Goal: Find specific page/section: Find specific page/section

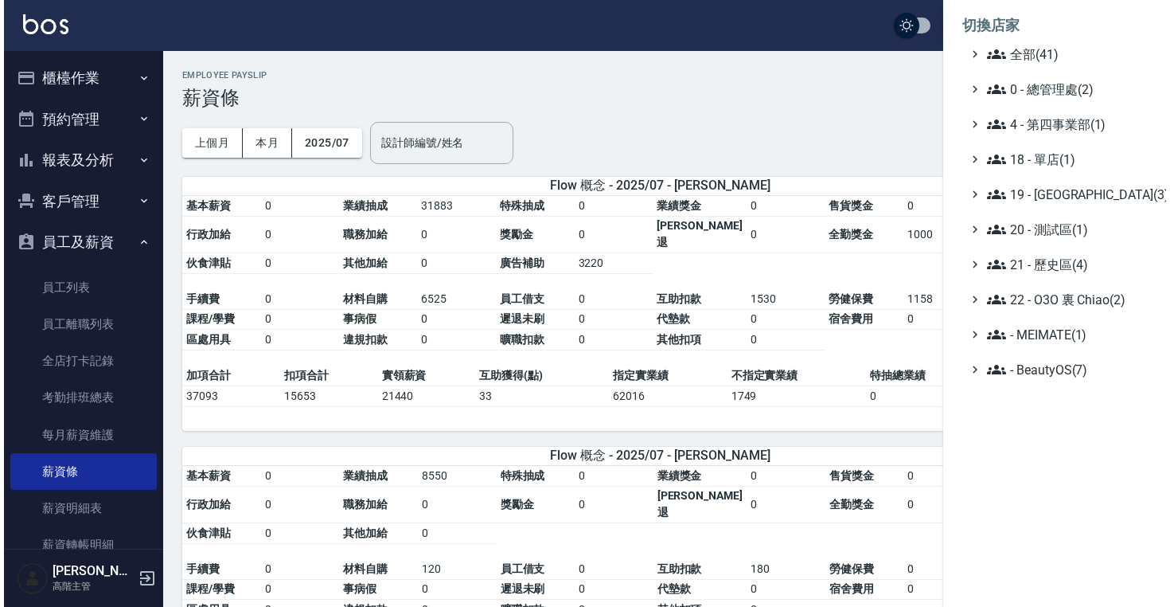
scroll to position [2390, 0]
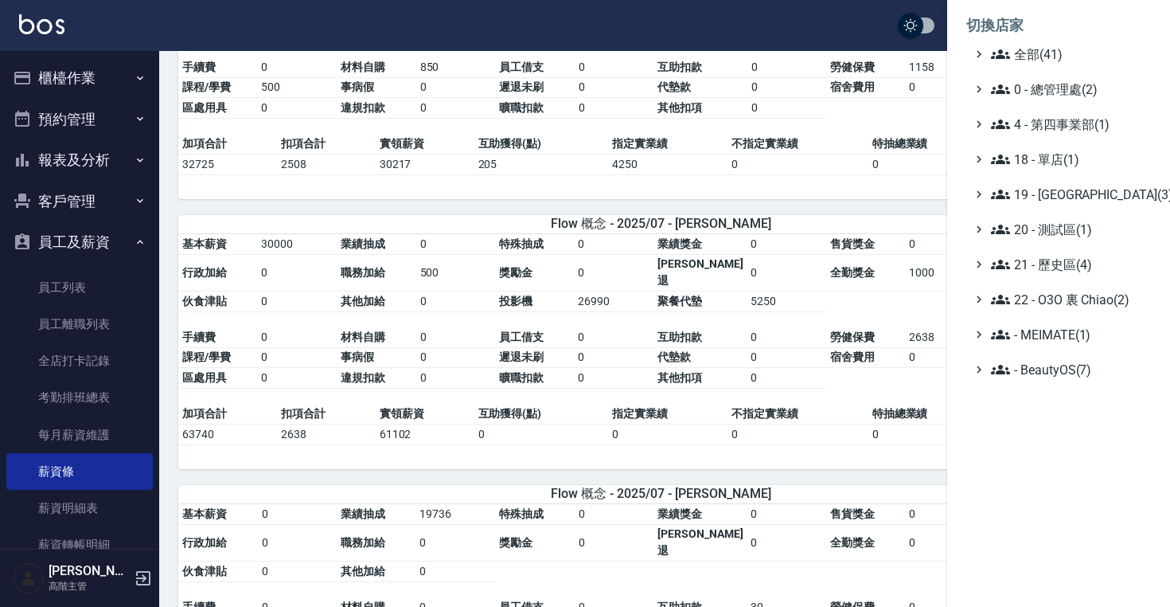
click at [1029, 43] on li "切換店家" at bounding box center [1058, 25] width 185 height 38
click at [1031, 51] on span "全部(41)" at bounding box center [1068, 54] width 154 height 19
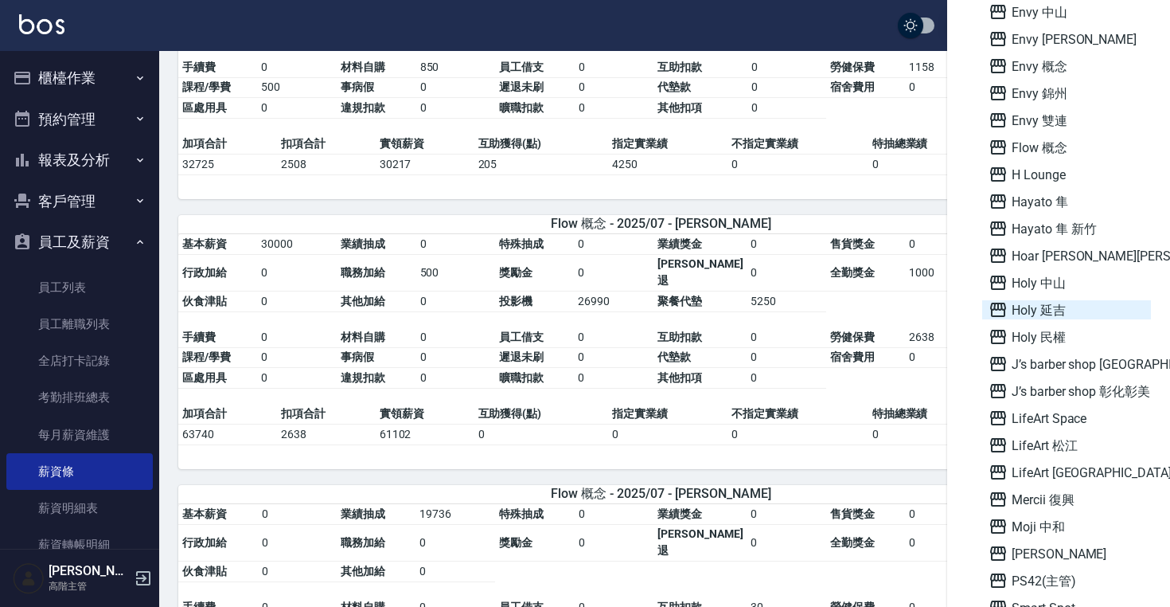
scroll to position [252, 0]
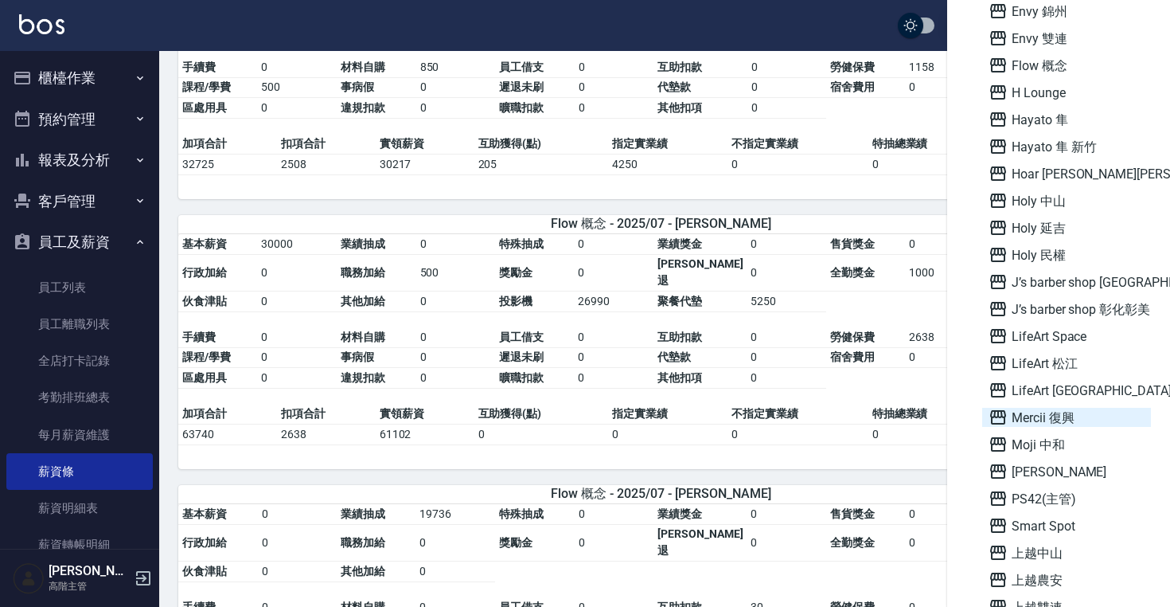
click at [1029, 408] on span "Mercii 復興" at bounding box center [1067, 417] width 156 height 19
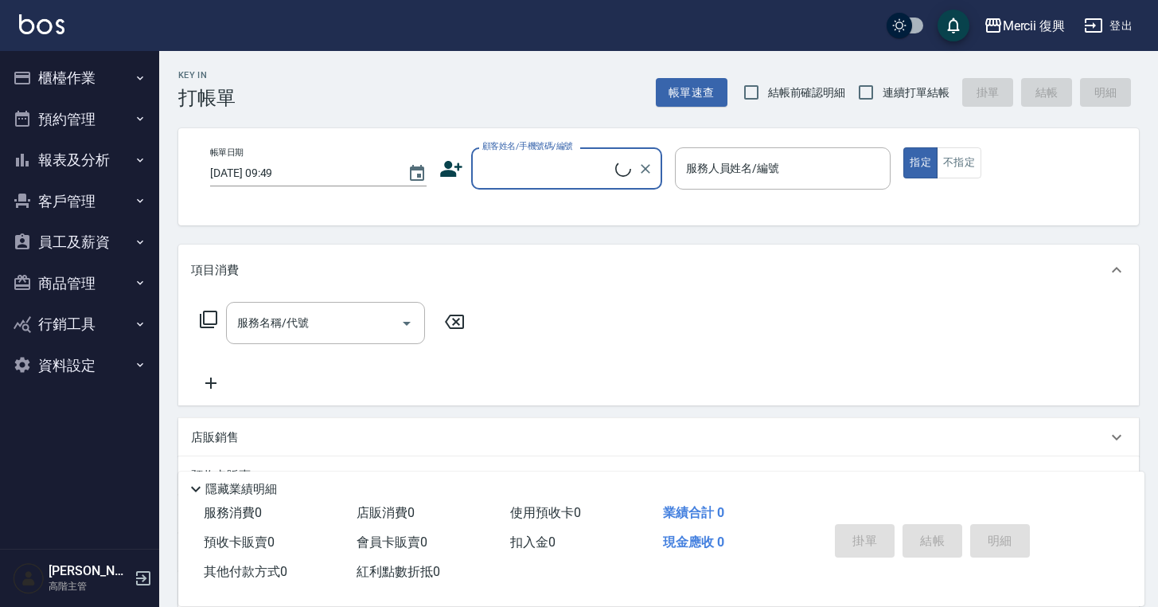
click at [98, 247] on button "員工及薪資" at bounding box center [79, 241] width 146 height 41
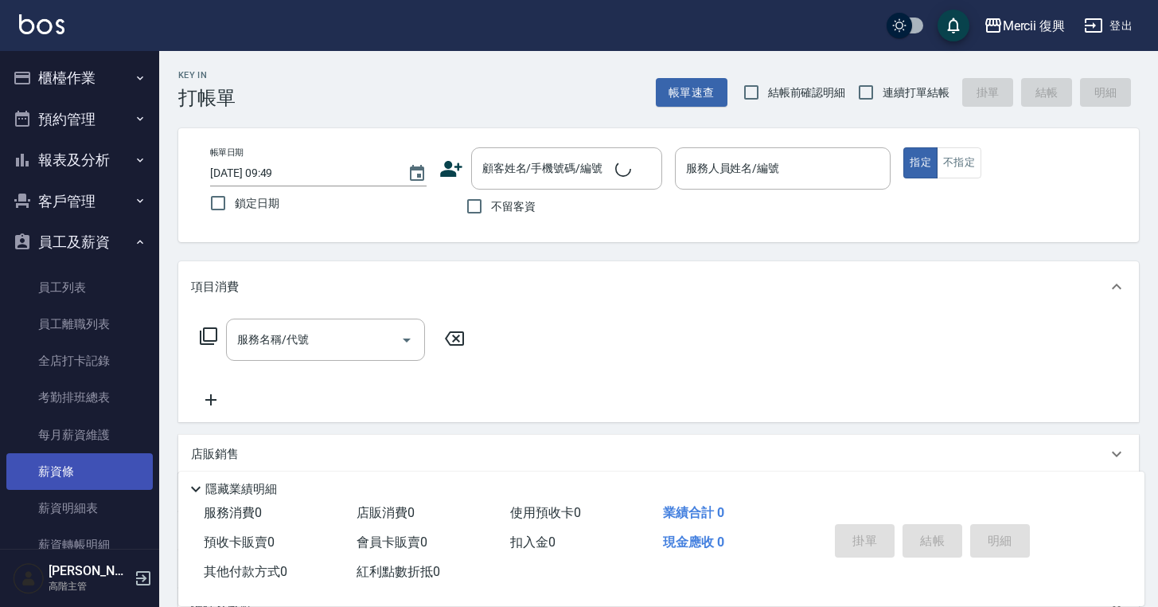
click at [95, 475] on link "薪資條" at bounding box center [79, 471] width 146 height 37
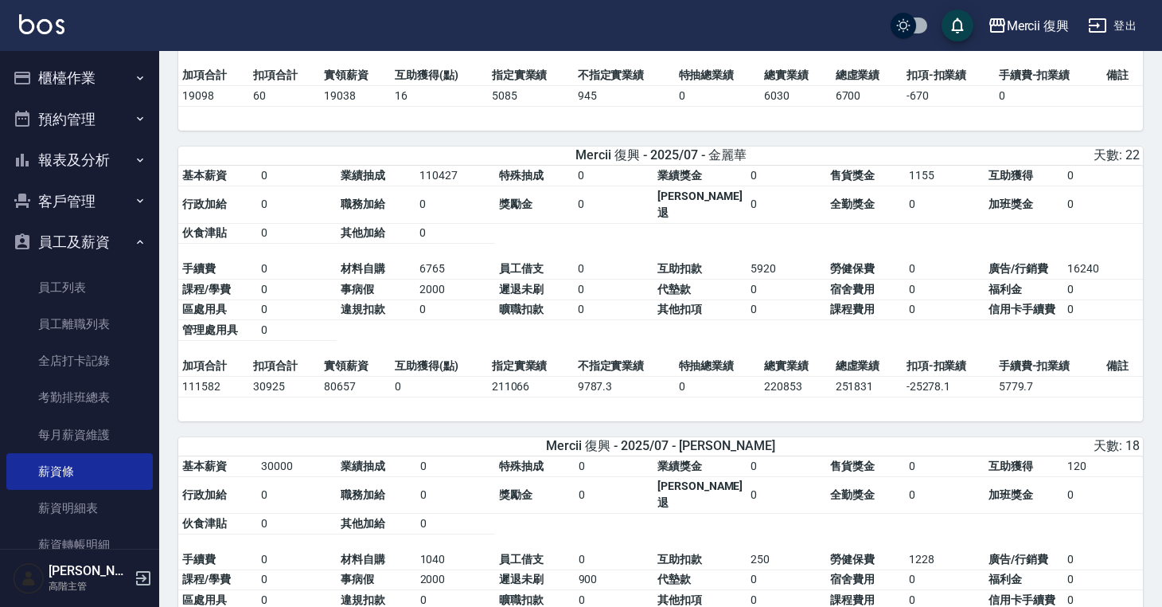
scroll to position [964, 0]
